Goal: Task Accomplishment & Management: Use online tool/utility

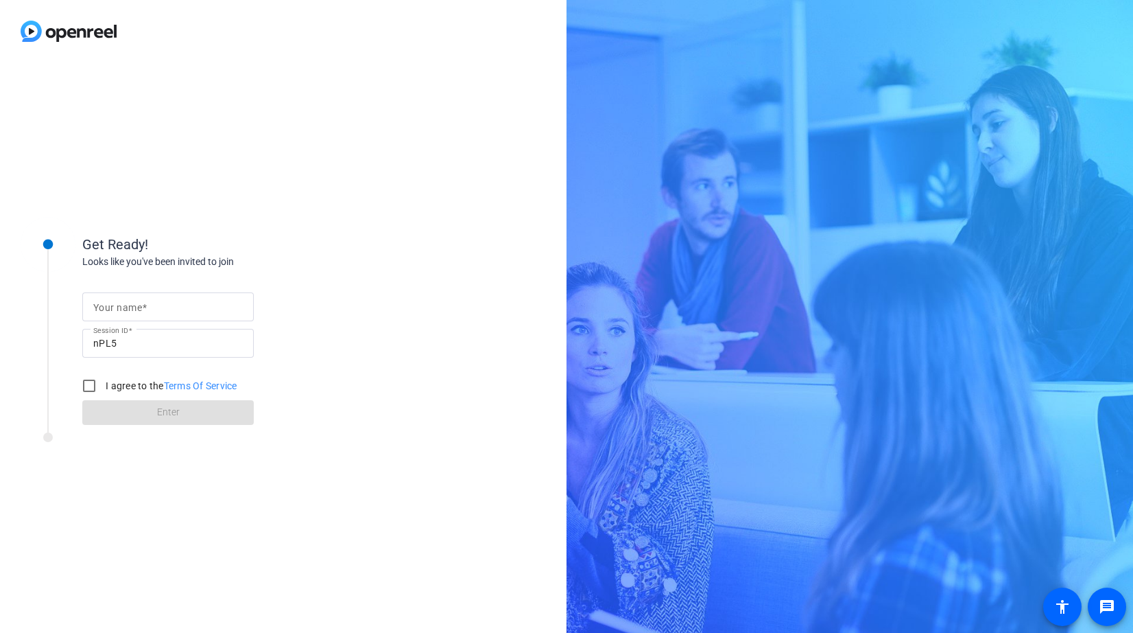
click at [182, 290] on form "Your name Session ID nPL5 I agree to the Terms Of Service Enter" at bounding box center [168, 355] width 172 height 140
click at [168, 311] on input "Your name" at bounding box center [168, 306] width 150 height 16
type input "[PERSON_NAME]"
click at [91, 378] on input "I agree to the Terms Of Service" at bounding box center [88, 385] width 27 height 27
checkbox input "true"
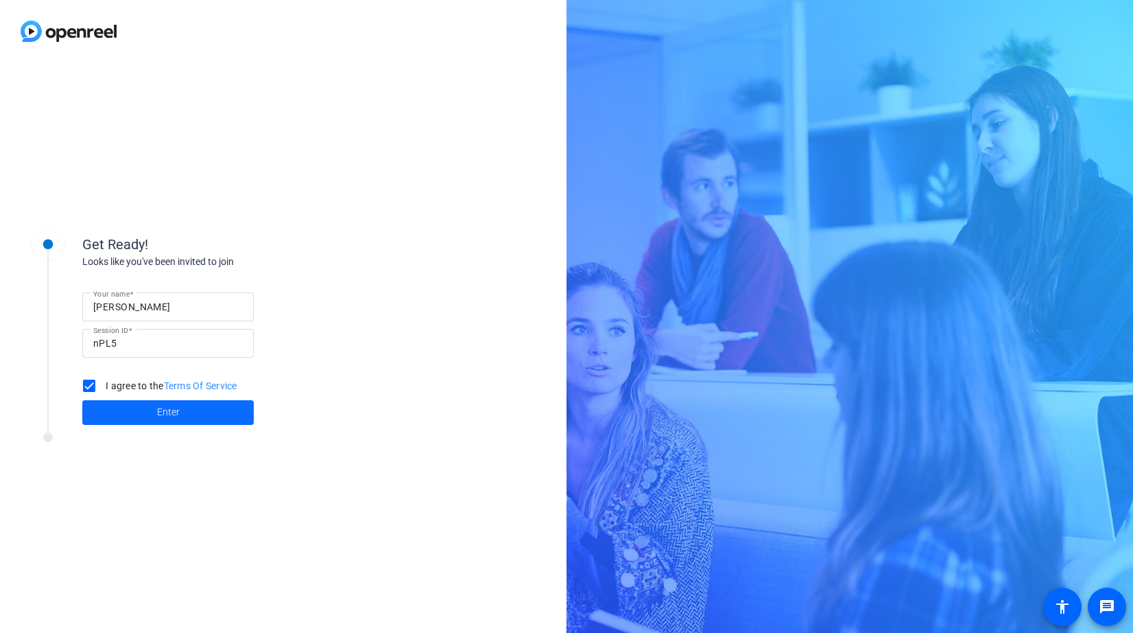
click at [193, 410] on span at bounding box center [168, 412] width 172 height 33
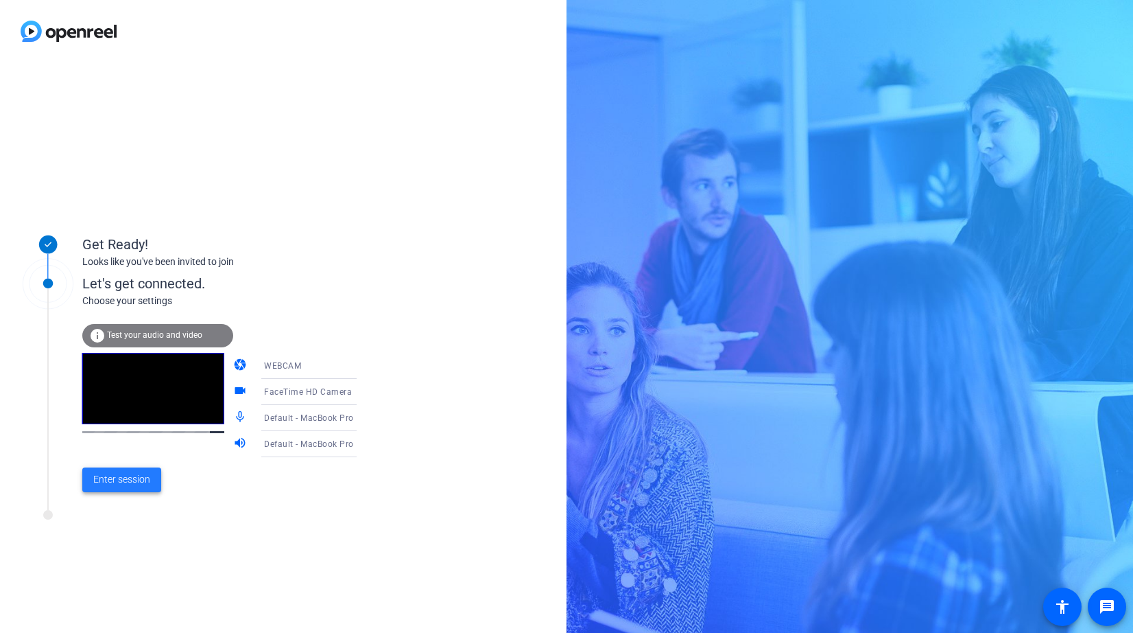
click at [123, 480] on span "Enter session" at bounding box center [121, 479] width 57 height 14
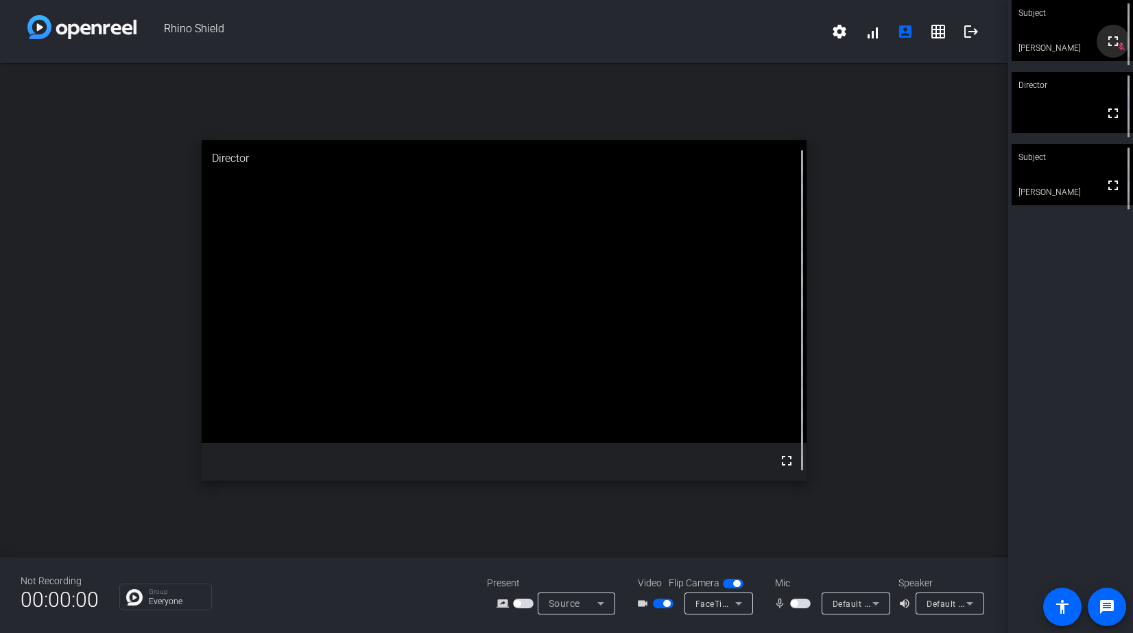
click at [1122, 55] on span at bounding box center [1113, 41] width 33 height 33
click at [728, 606] on span "FaceTime HD Camera" at bounding box center [740, 603] width 88 height 11
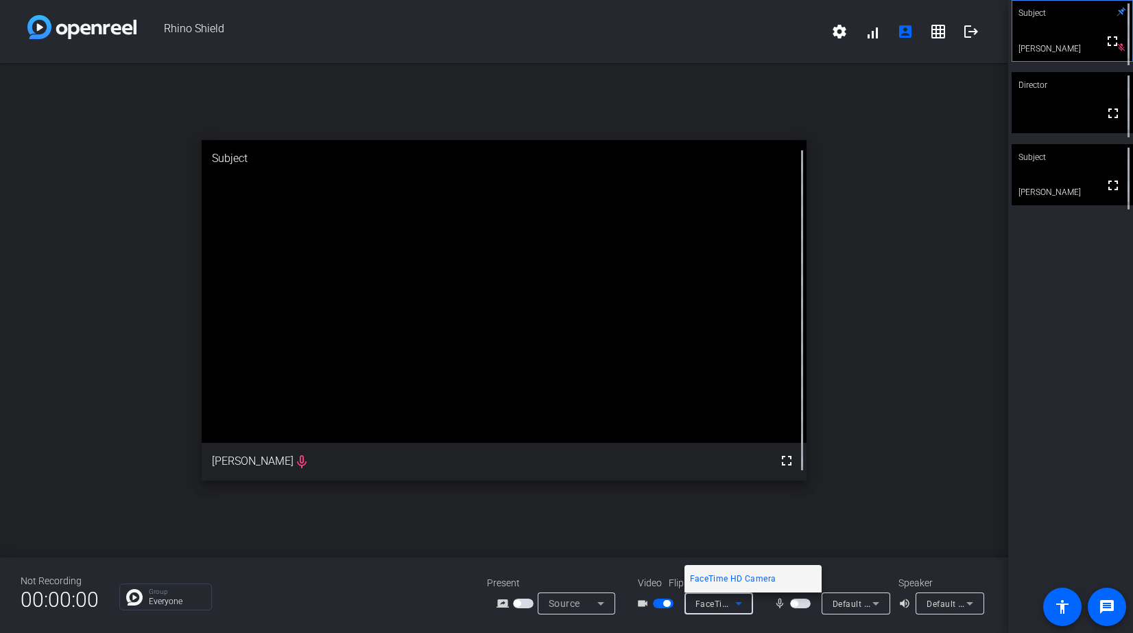
click at [728, 606] on div at bounding box center [566, 316] width 1133 height 633
click at [606, 604] on icon at bounding box center [601, 603] width 16 height 16
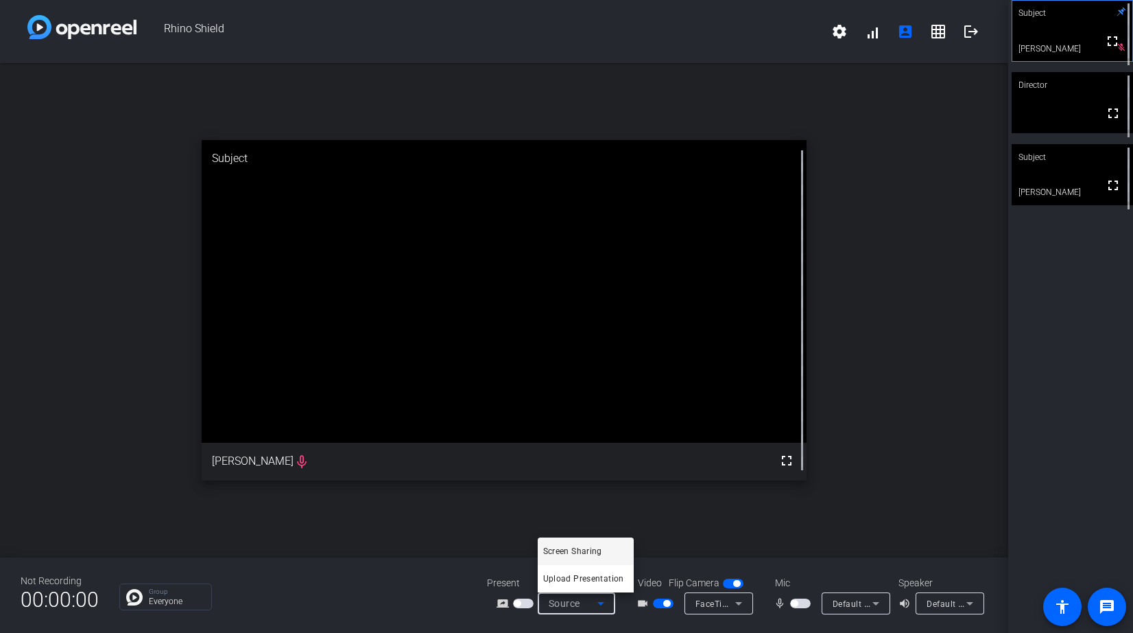
click at [606, 604] on div at bounding box center [566, 316] width 1133 height 633
click at [1121, 11] on icon at bounding box center [1122, 12] width 9 height 9
click at [1122, 16] on div "Subject" at bounding box center [1072, 13] width 121 height 26
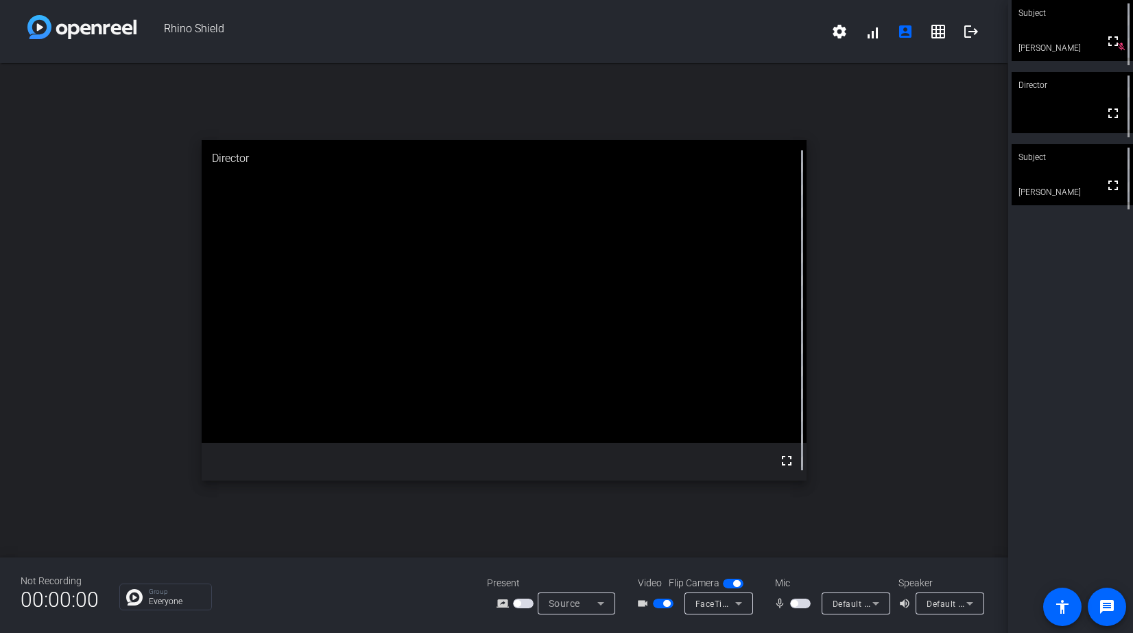
click at [801, 608] on mat-slide-toggle at bounding box center [801, 603] width 23 height 14
click at [796, 605] on span "button" at bounding box center [794, 603] width 7 height 7
click at [799, 601] on span "button" at bounding box center [800, 603] width 21 height 10
click at [798, 603] on span "button" at bounding box center [794, 603] width 7 height 7
